Goal: Transaction & Acquisition: Download file/media

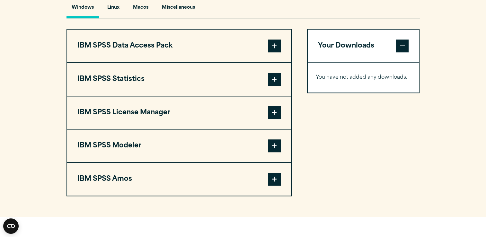
scroll to position [523, 0]
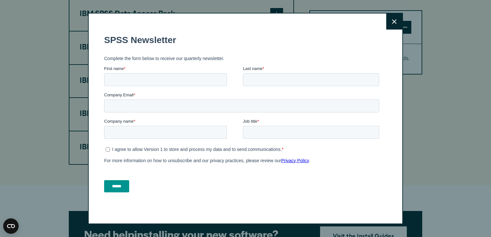
click at [393, 18] on button "Close" at bounding box center [394, 21] width 16 height 16
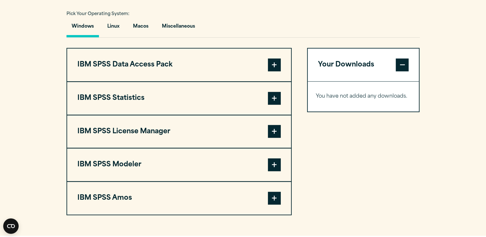
scroll to position [475, 0]
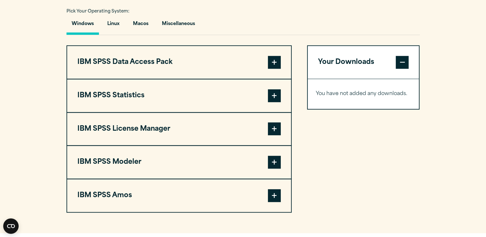
click at [275, 97] on span at bounding box center [274, 95] width 13 height 13
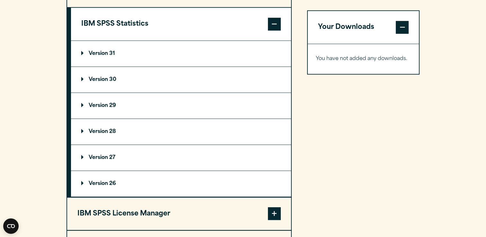
scroll to position [547, 0]
click at [102, 82] on summary "Version 30" at bounding box center [181, 80] width 220 height 26
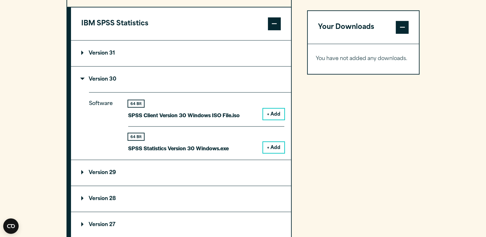
click at [273, 146] on button "+ Add" at bounding box center [273, 147] width 21 height 11
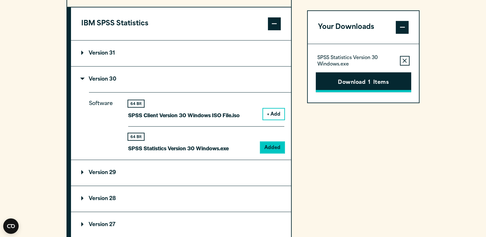
click at [360, 84] on button "Download 1 Items" at bounding box center [363, 82] width 95 height 20
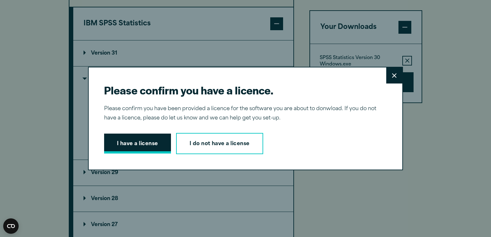
click at [149, 139] on button "I have a license" at bounding box center [137, 144] width 67 height 20
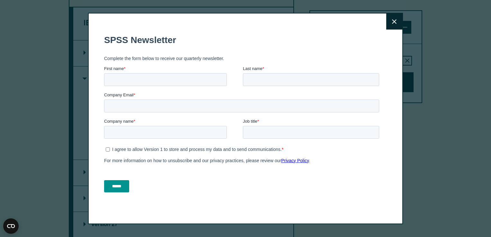
drag, startPoint x: 449, startPoint y: 163, endPoint x: 347, endPoint y: 98, distance: 120.5
click at [347, 100] on div "Company Email *" at bounding box center [243, 102] width 278 height 21
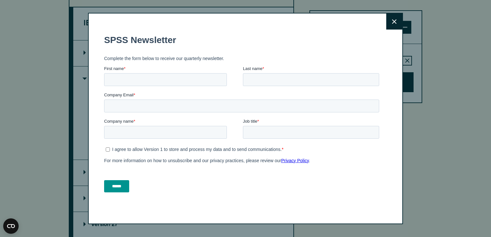
click at [388, 28] on button "Close" at bounding box center [394, 21] width 16 height 16
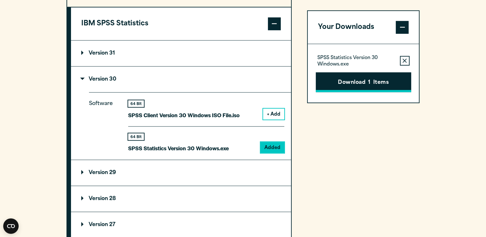
click at [369, 92] on button "Download 1 Items" at bounding box center [363, 82] width 95 height 20
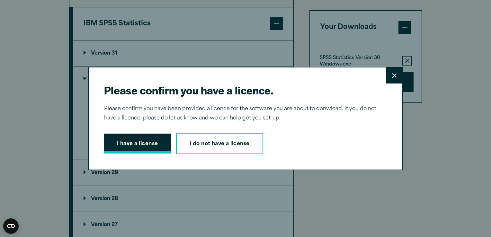
click at [143, 150] on button "I have a license" at bounding box center [137, 144] width 67 height 20
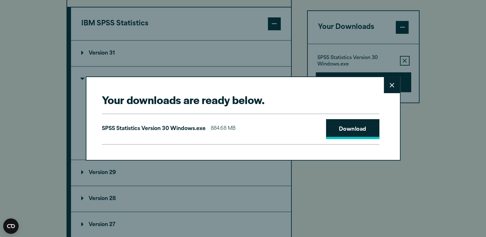
click at [342, 126] on link "Download" at bounding box center [352, 129] width 53 height 20
click at [393, 90] on button "Close" at bounding box center [392, 85] width 16 height 16
